Goal: Contribute content: Add original content to the website for others to see

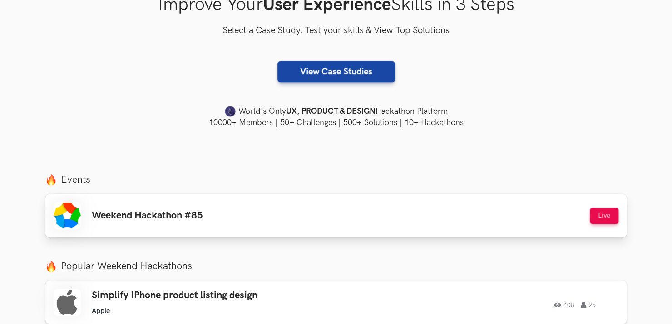
click at [241, 219] on div "Weekend Hackathon #85 Live" at bounding box center [336, 215] width 564 height 27
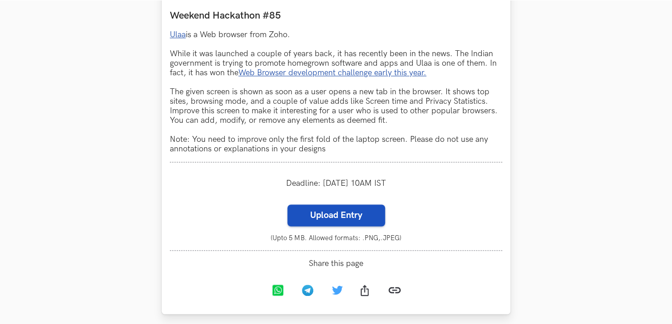
scroll to position [574, 0]
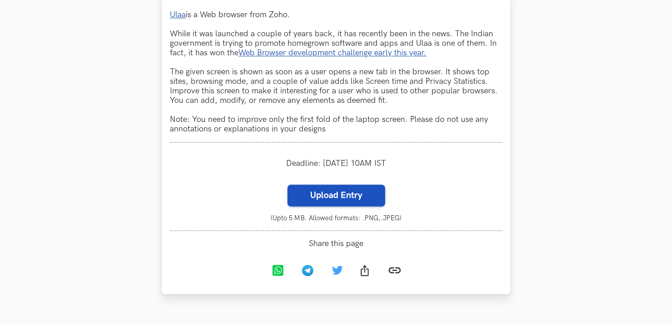
click at [349, 201] on label "Upload Entry" at bounding box center [336, 196] width 98 height 22
click at [287, 185] on input "Upload Entry" at bounding box center [287, 184] width 0 height 0
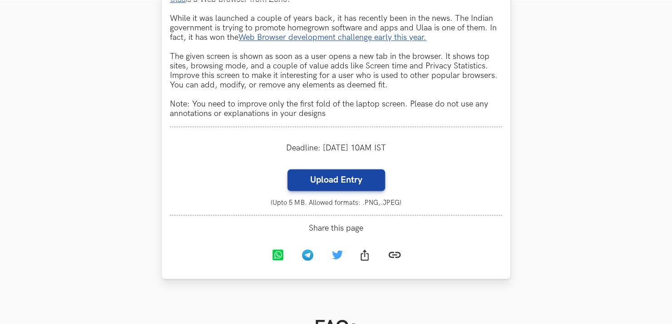
scroll to position [605, 0]
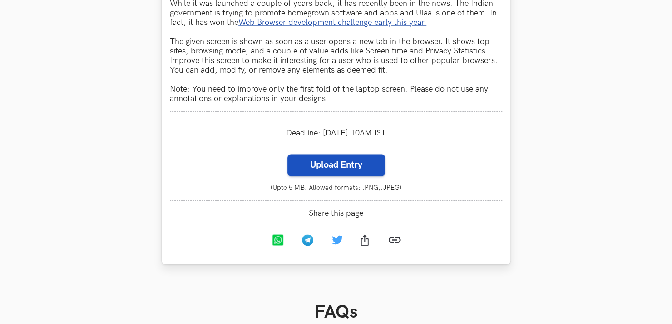
click at [357, 170] on label "Upload Entry" at bounding box center [336, 165] width 98 height 22
click at [287, 154] on input "Upload Entry" at bounding box center [287, 154] width 0 height 0
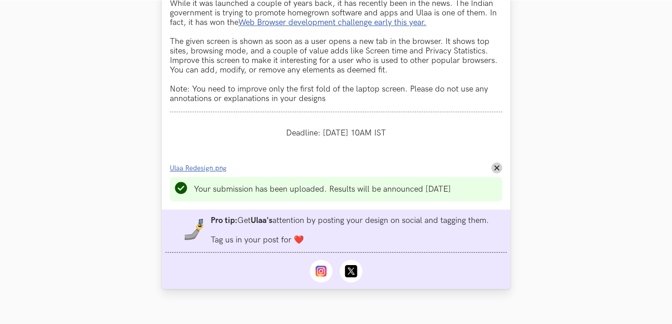
click at [214, 170] on span "Ulaa Redesign.png" at bounding box center [198, 169] width 57 height 8
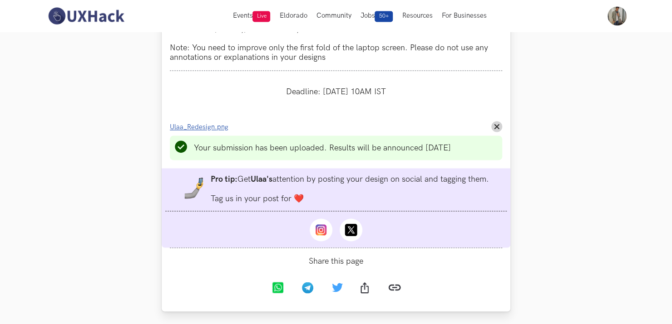
scroll to position [635, 0]
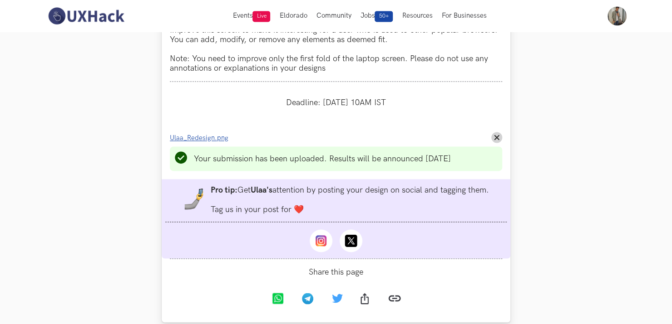
click at [201, 141] on span "Ulaa_Redesign.png" at bounding box center [199, 138] width 59 height 8
click at [496, 137] on button "Remove File" at bounding box center [496, 137] width 11 height 11
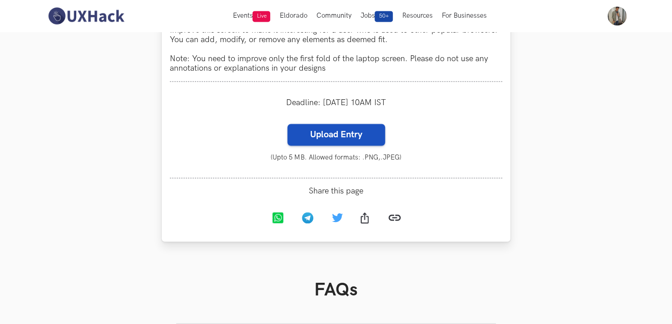
click at [376, 142] on label "Upload Entry" at bounding box center [336, 135] width 98 height 22
click at [287, 124] on input "Upload Entry" at bounding box center [287, 123] width 0 height 0
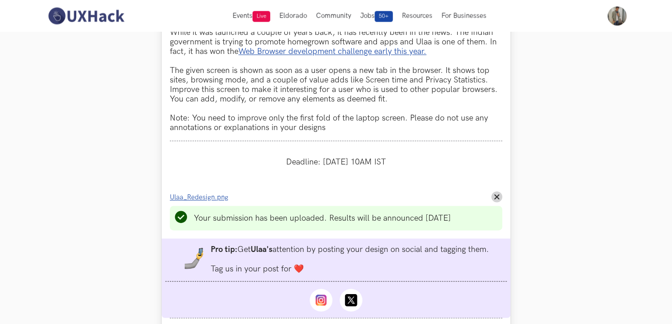
click at [213, 198] on span "Ulaa_Redesign.png" at bounding box center [199, 198] width 59 height 8
click at [497, 198] on icon "Remove File" at bounding box center [496, 196] width 5 height 5
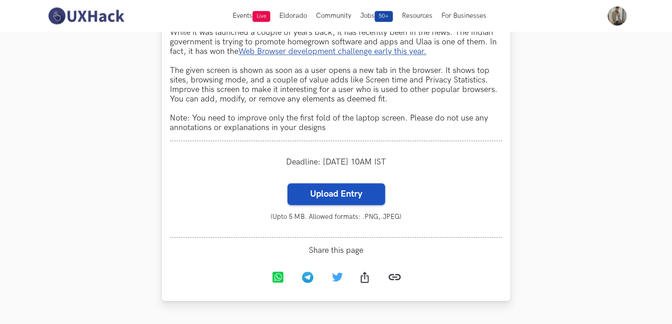
click at [358, 201] on label "Upload Entry" at bounding box center [336, 194] width 98 height 22
click at [287, 183] on input "Upload Entry" at bounding box center [287, 183] width 0 height 0
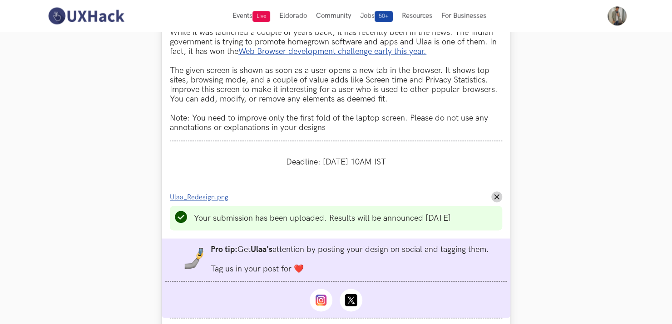
click at [201, 200] on span "Ulaa_Redesign.png" at bounding box center [199, 198] width 59 height 8
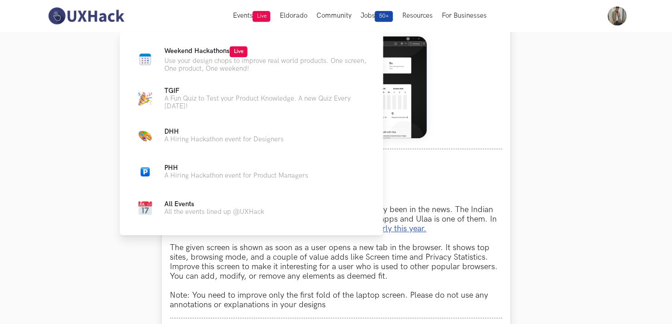
scroll to position [394, 0]
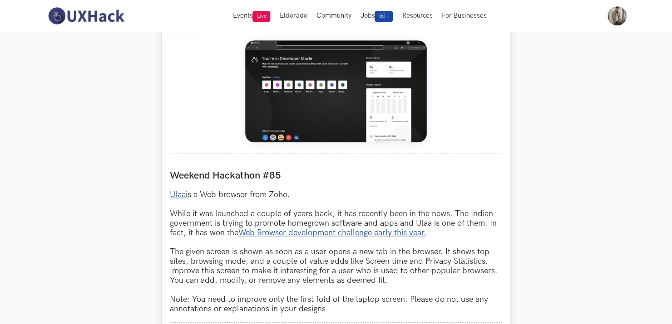
click at [348, 98] on img at bounding box center [336, 91] width 182 height 102
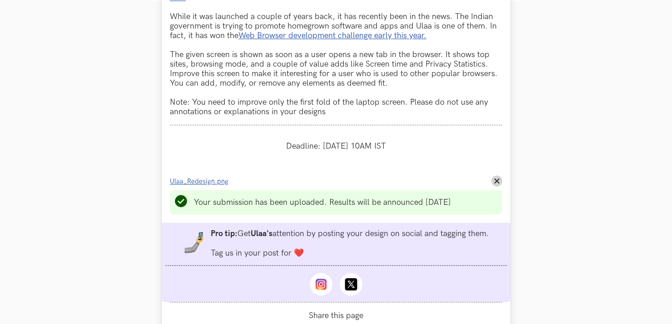
scroll to position [606, 0]
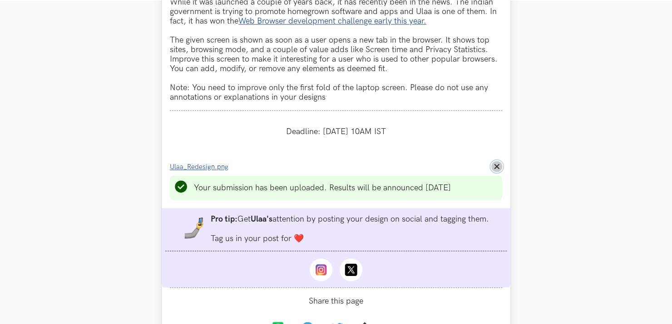
click at [498, 168] on line at bounding box center [497, 167] width 4 height 4
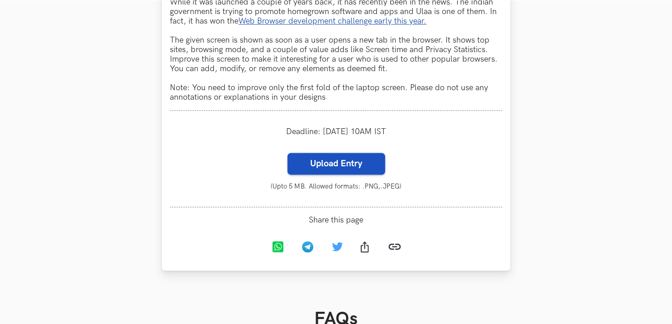
click at [363, 175] on label "Upload Entry" at bounding box center [336, 164] width 98 height 22
click at [287, 153] on input "Upload Entry" at bounding box center [287, 152] width 0 height 0
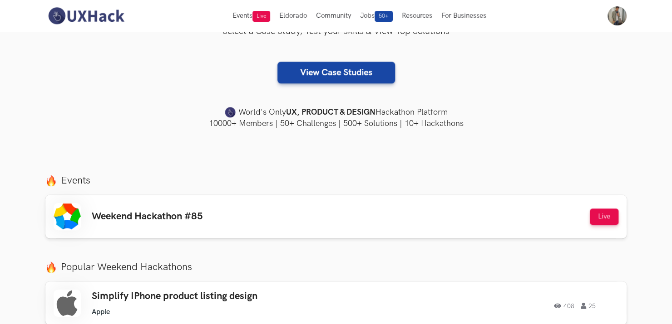
scroll to position [182, 0]
